Goal: Task Accomplishment & Management: Complete application form

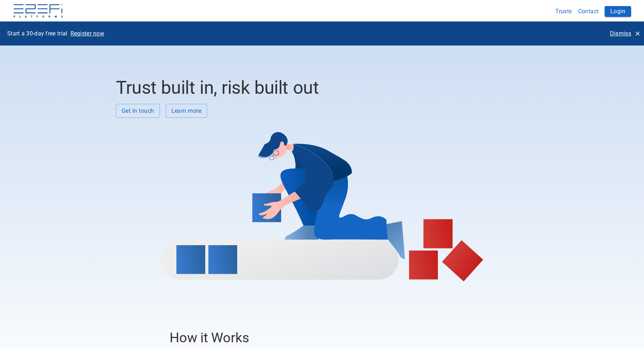
click at [621, 32] on p "Dismiss" at bounding box center [620, 33] width 21 height 8
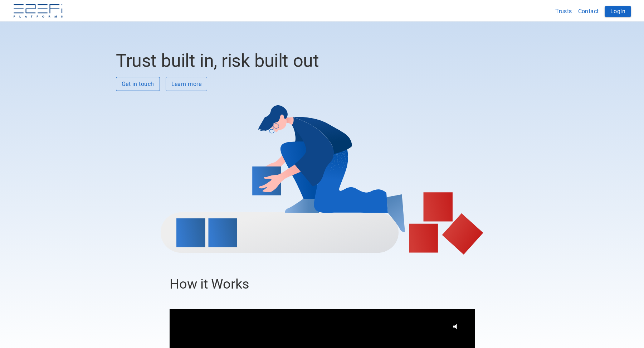
click at [129, 83] on button "Get in touch" at bounding box center [138, 84] width 44 height 14
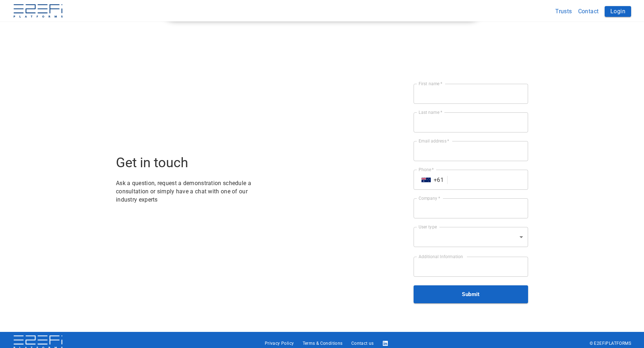
scroll to position [2101, 0]
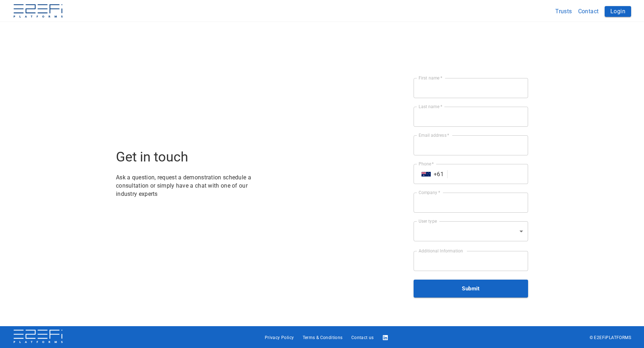
click at [476, 88] on input "First name   *" at bounding box center [470, 88] width 114 height 20
click at [457, 112] on input "Last name   *" at bounding box center [470, 117] width 114 height 20
click at [446, 148] on input "Email address   *" at bounding box center [470, 145] width 114 height 20
click at [446, 206] on input "Company   *" at bounding box center [470, 202] width 114 height 20
click at [536, 68] on div "Get in touch Ask a question, request a demonstration schedule a consultation or…" at bounding box center [322, 187] width 644 height 276
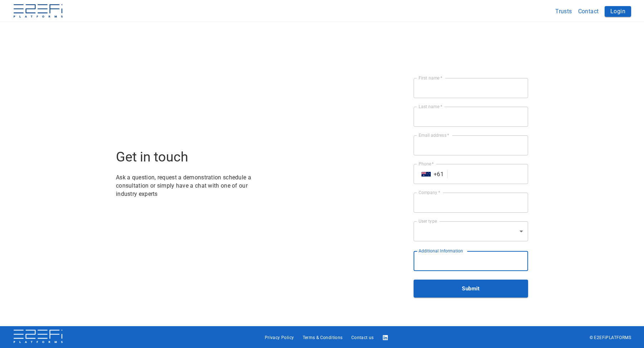
click at [470, 258] on textarea "Additional Information" at bounding box center [470, 261] width 104 height 8
